Goal: Navigation & Orientation: Find specific page/section

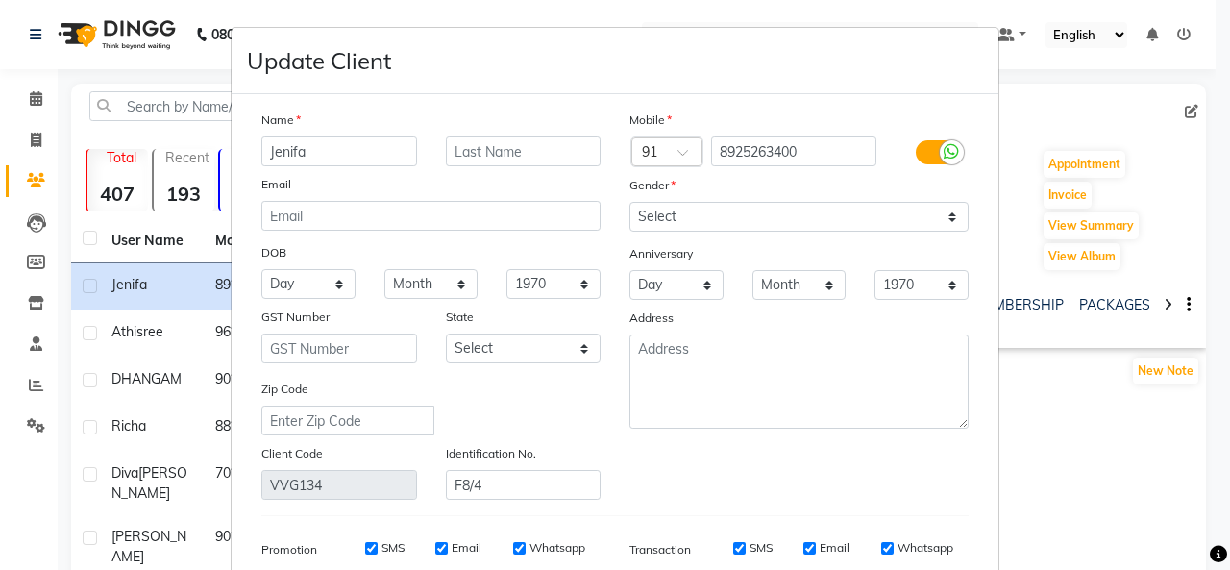
select select "[DEMOGRAPHIC_DATA]"
select select "50815"
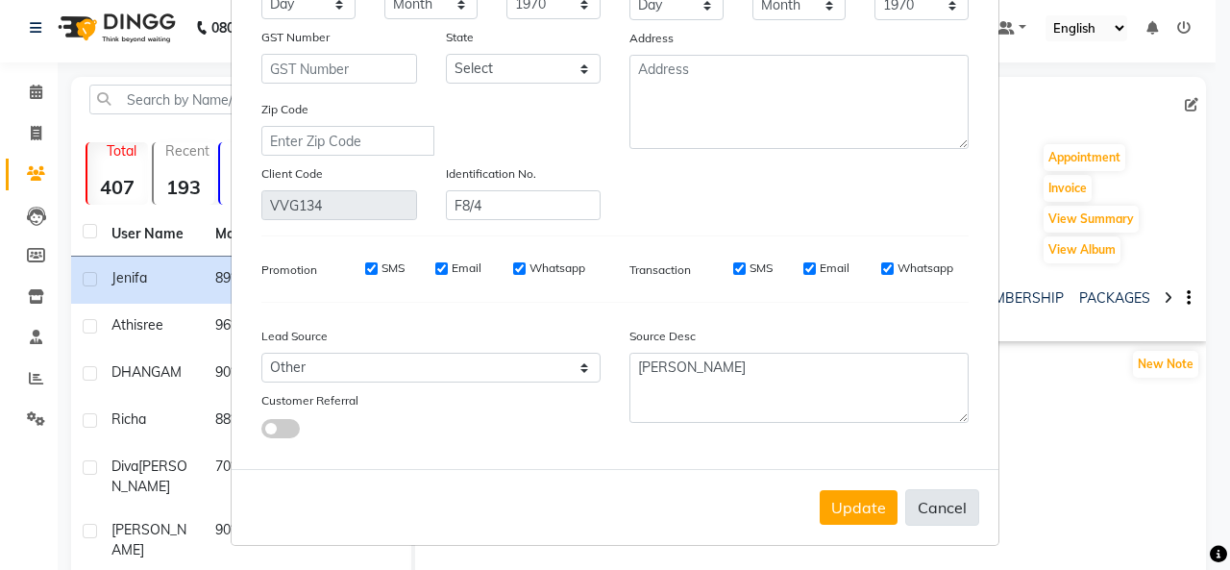
click at [939, 509] on button "Cancel" at bounding box center [942, 507] width 74 height 37
select select
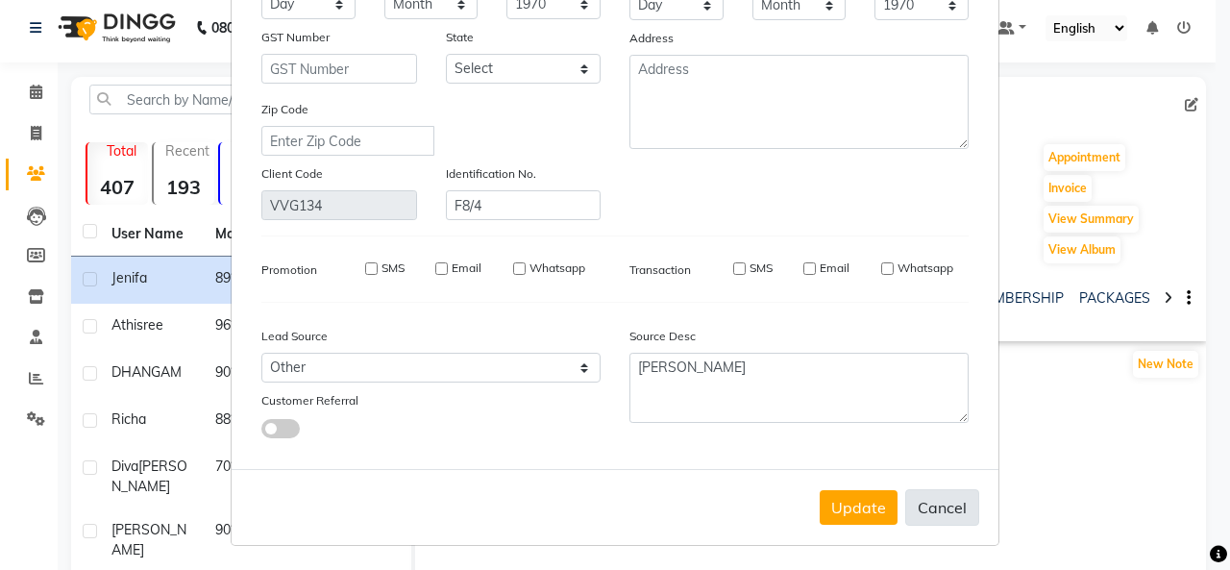
select select
checkbox input "false"
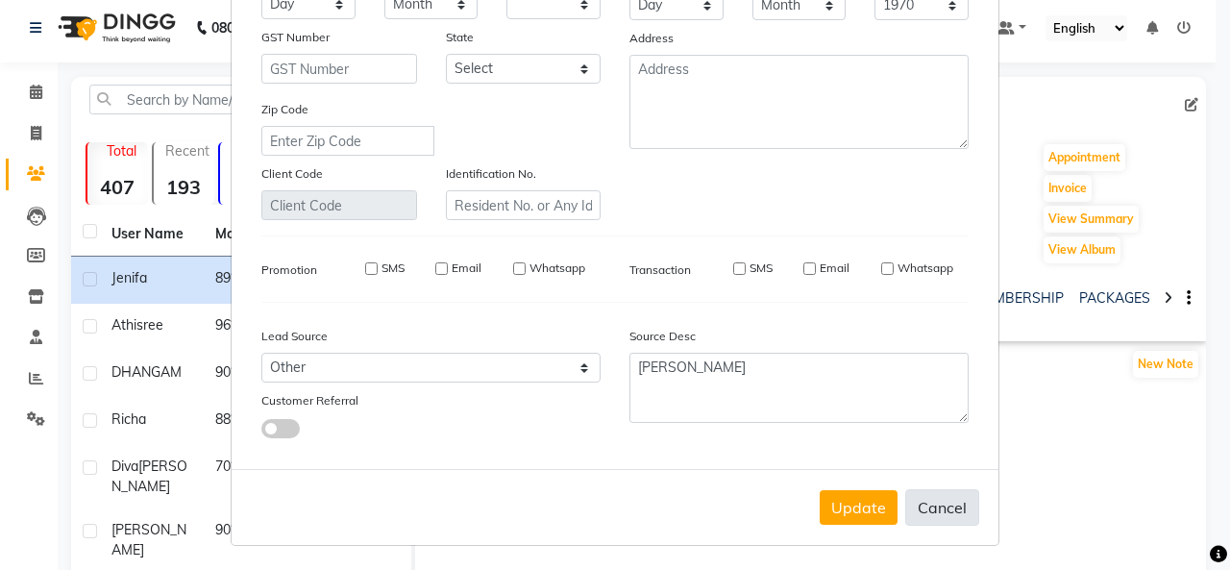
checkbox input "false"
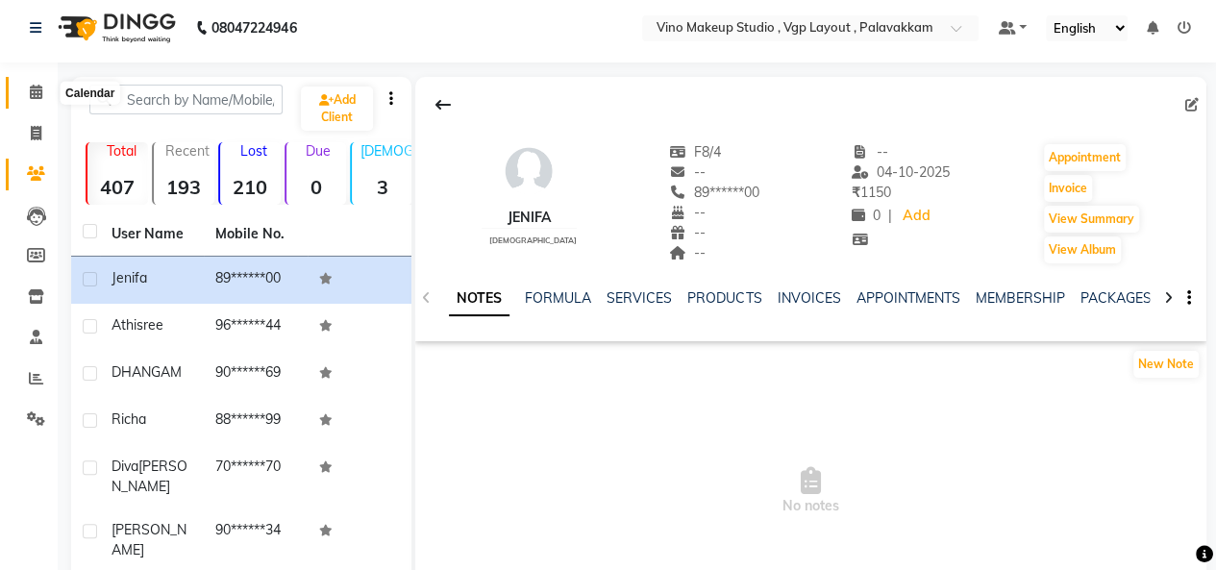
click at [33, 100] on span at bounding box center [36, 93] width 34 height 22
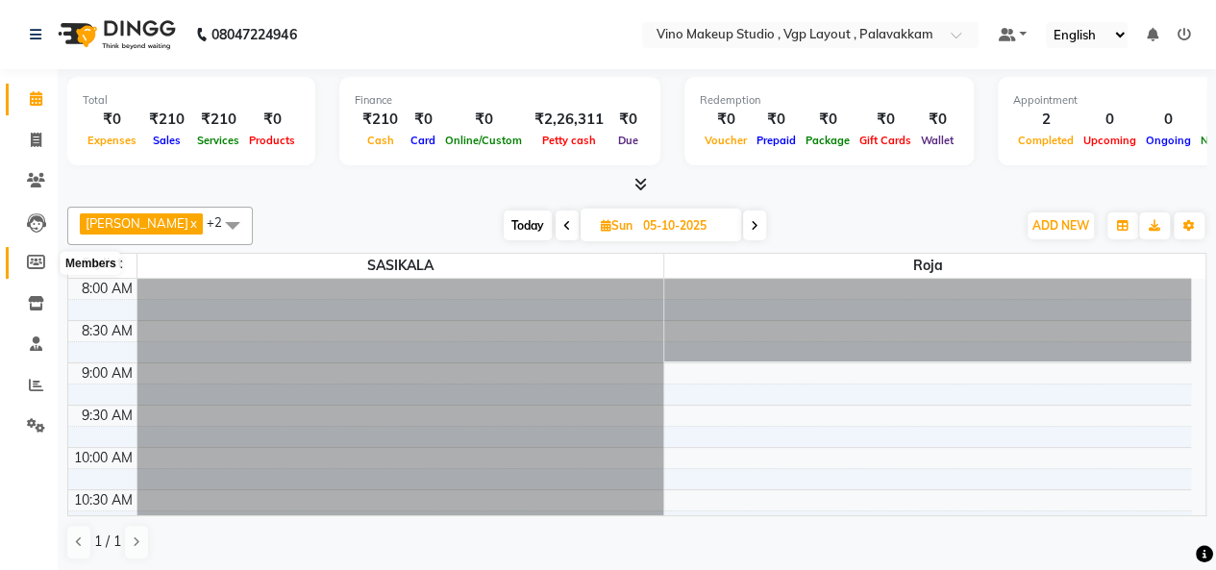
click at [41, 267] on icon at bounding box center [36, 262] width 18 height 14
select select
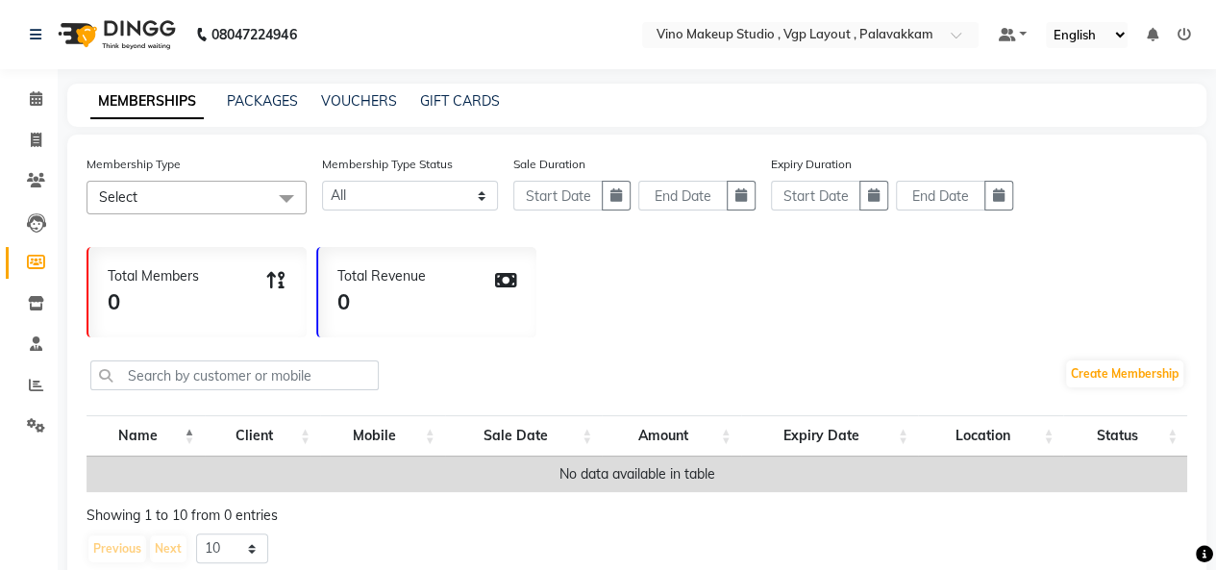
drag, startPoint x: 1207, startPoint y: 139, endPoint x: 1229, endPoint y: 158, distance: 28.7
click at [1216, 158] on html "08047224946 Select Location × Vino Makeup Studio , Vgp Layout , Palavakkam Defa…" at bounding box center [608, 285] width 1216 height 570
click at [22, 67] on nav "08047224946 Select Location × Vino Makeup Studio , Vgp Layout , Palavakkam Defa…" at bounding box center [608, 34] width 1216 height 69
click at [35, 424] on icon at bounding box center [36, 425] width 18 height 14
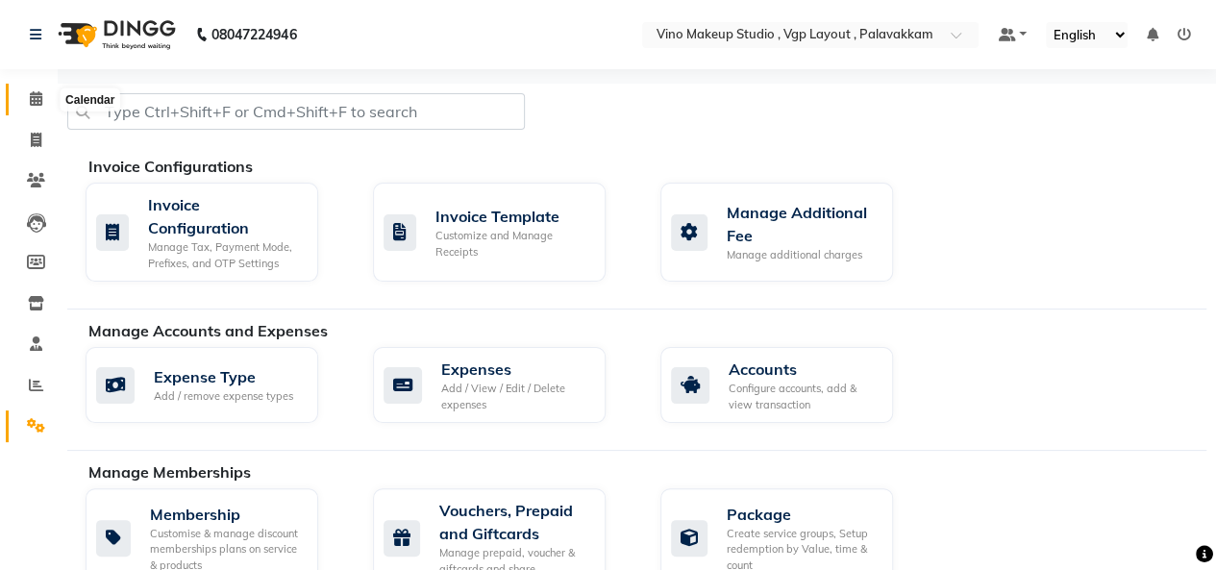
click at [36, 91] on icon at bounding box center [36, 98] width 12 height 14
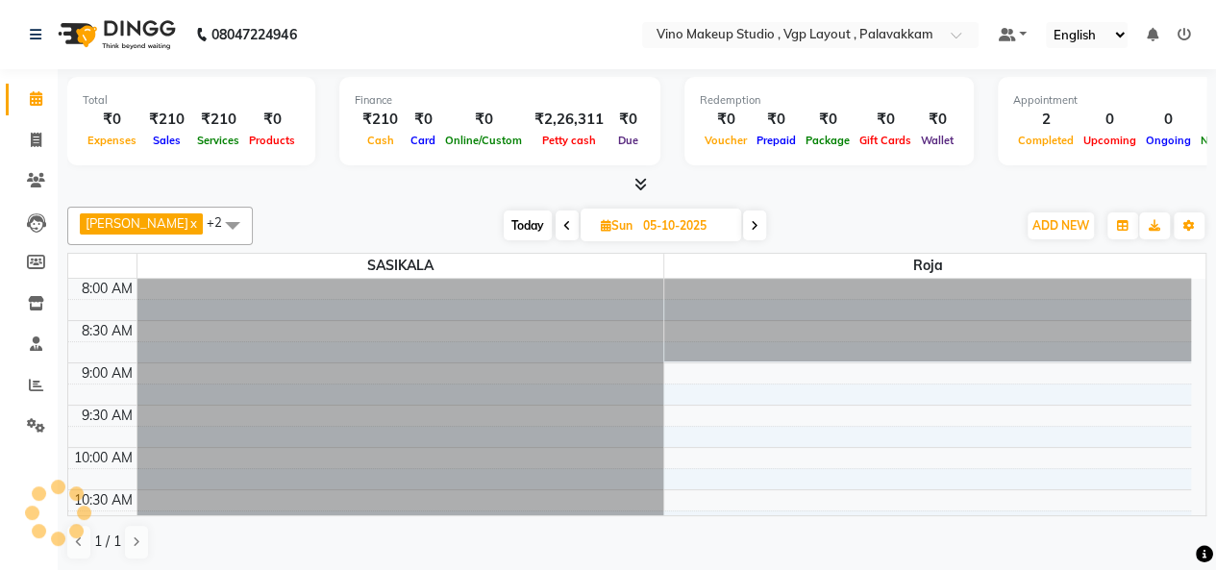
scroll to position [417, 0]
